Goal: Use online tool/utility: Utilize a website feature to perform a specific function

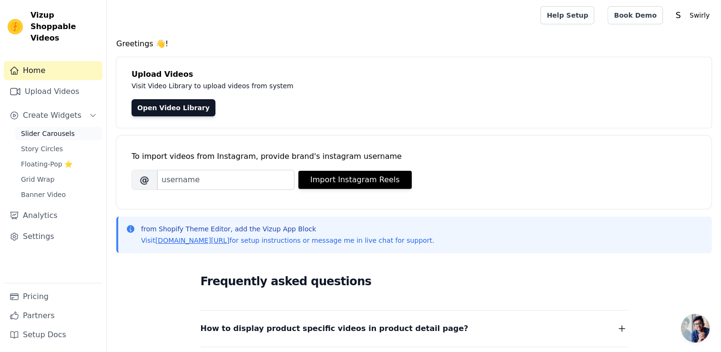
click at [59, 129] on span "Slider Carousels" at bounding box center [48, 134] width 54 height 10
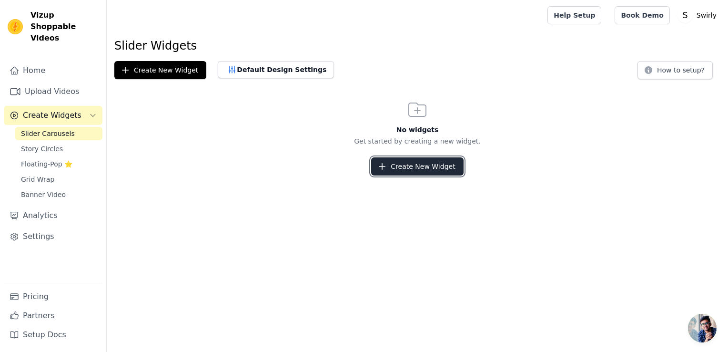
click at [411, 171] on button "Create New Widget" at bounding box center [417, 166] width 92 height 18
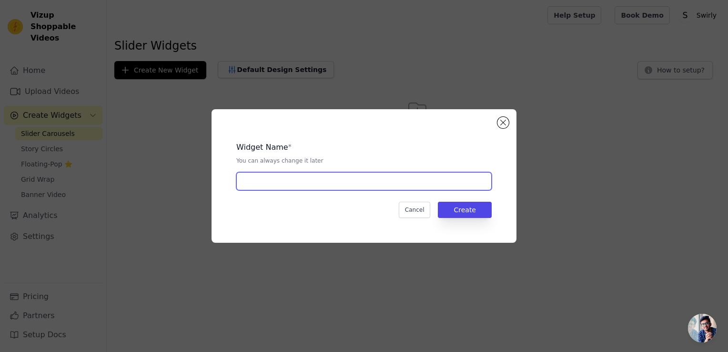
click at [373, 182] on input "text" at bounding box center [363, 181] width 255 height 18
type input "Product page"
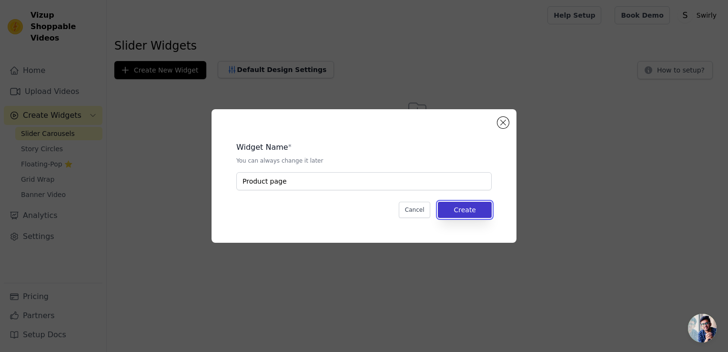
click at [470, 216] on button "Create" at bounding box center [465, 210] width 54 height 16
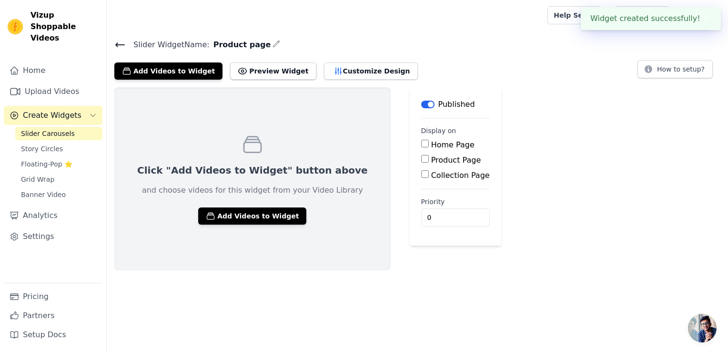
click at [431, 157] on label "Product Page" at bounding box center [456, 159] width 50 height 9
click at [421, 157] on input "Product Page" at bounding box center [425, 159] width 8 height 8
checkbox input "true"
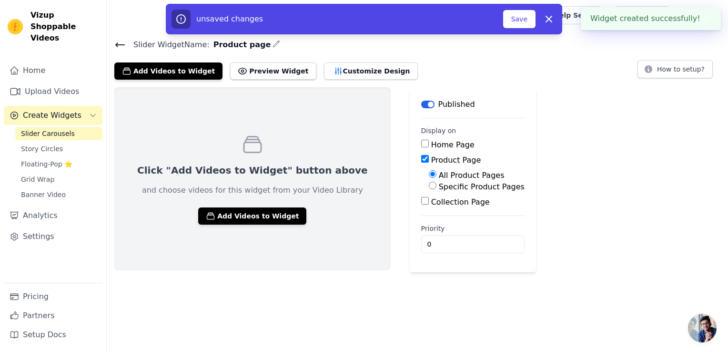
click at [421, 140] on input "Home Page" at bounding box center [425, 144] width 8 height 8
checkbox input "true"
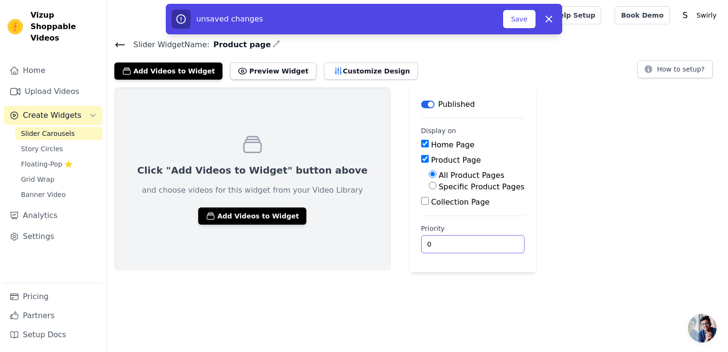
click at [421, 235] on input "0" at bounding box center [472, 244] width 103 height 18
click at [456, 240] on input "1" at bounding box center [472, 244] width 103 height 18
type input "0"
click at [455, 246] on input "0" at bounding box center [472, 244] width 103 height 18
click at [257, 214] on button "Add Videos to Widget" at bounding box center [252, 215] width 108 height 17
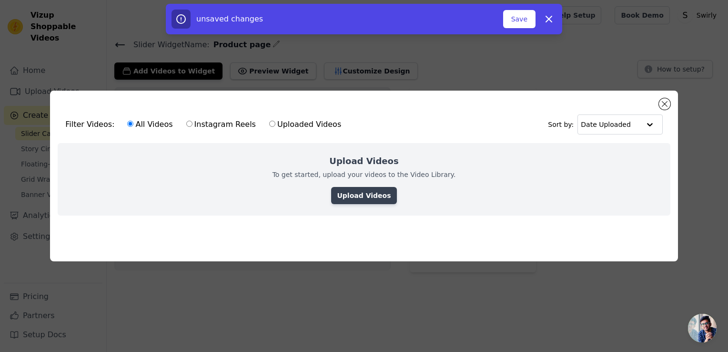
click at [369, 191] on link "Upload Videos" at bounding box center [363, 195] width 65 height 17
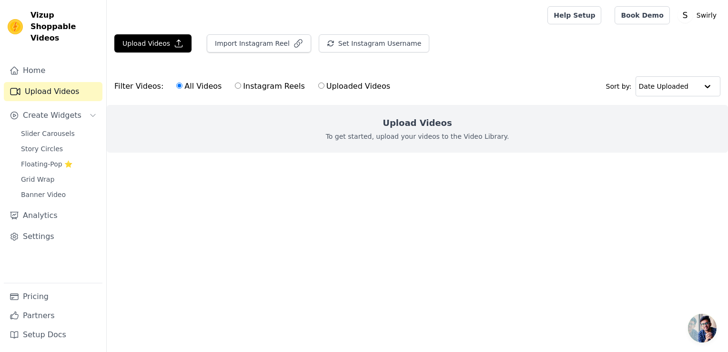
click at [391, 133] on p "To get started, upload your videos to the Video Library." at bounding box center [417, 136] width 183 height 10
click at [174, 41] on icon "button" at bounding box center [179, 44] width 10 height 10
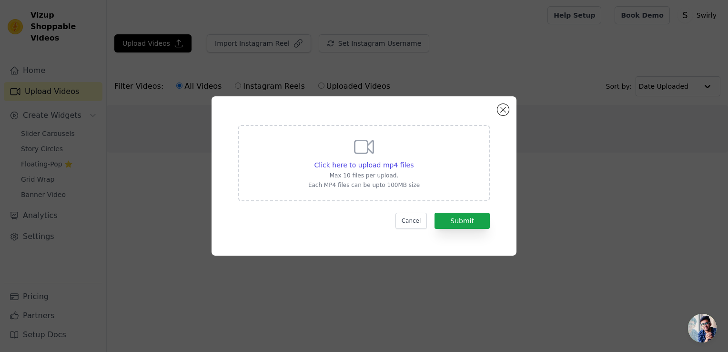
click at [412, 143] on div "Click here to upload mp4 files Max 10 files per upload. Each MP4 files can be u…" at bounding box center [363, 161] width 111 height 53
click at [413, 160] on input "Click here to upload mp4 files Max 10 files per upload. Each MP4 files can be u…" at bounding box center [413, 160] width 0 height 0
type input "C:\fakepath\IMG_9576.MP4"
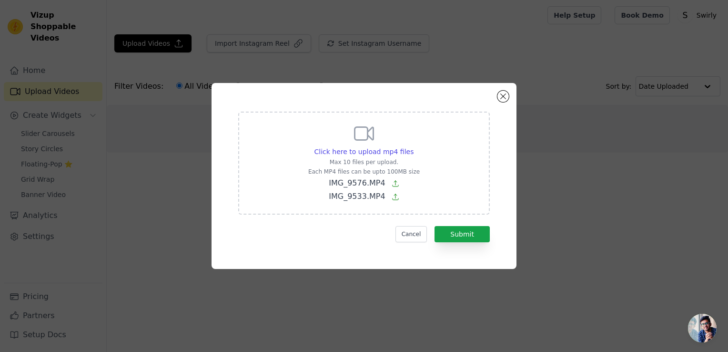
click at [480, 242] on div "Click here to upload mp4 files Max 10 files per upload. Each MP4 files can be u…" at bounding box center [364, 175] width 271 height 151
click at [481, 234] on button "Submit" at bounding box center [461, 234] width 55 height 16
